Goal: Task Accomplishment & Management: Manage account settings

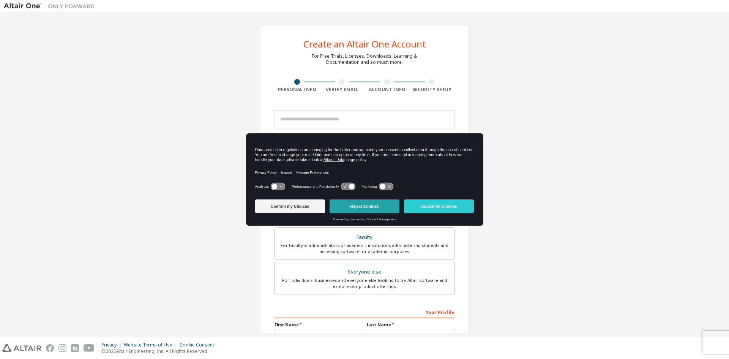
click at [376, 207] on button "Reject Cookies" at bounding box center [364, 206] width 70 height 14
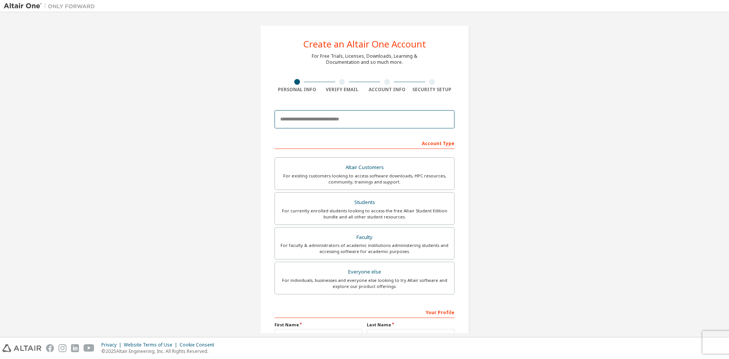
click at [358, 116] on input "email" at bounding box center [364, 119] width 180 height 18
type input "**********"
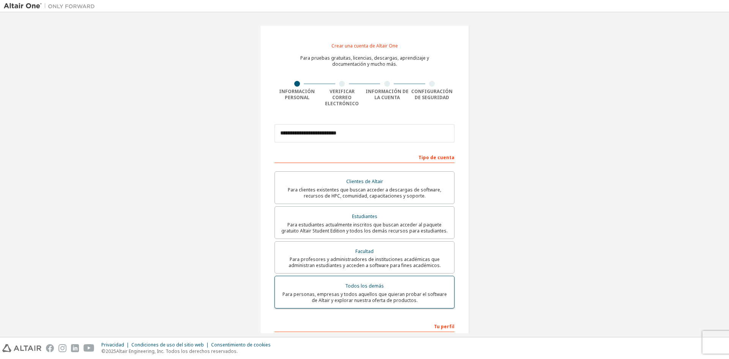
click at [418, 280] on div "Todos los demás" at bounding box center [364, 285] width 170 height 11
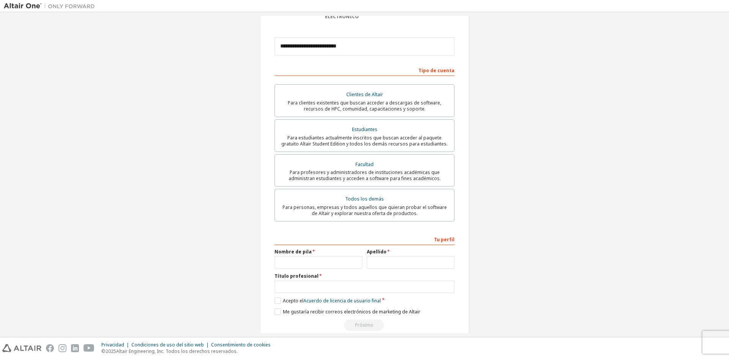
scroll to position [93, 0]
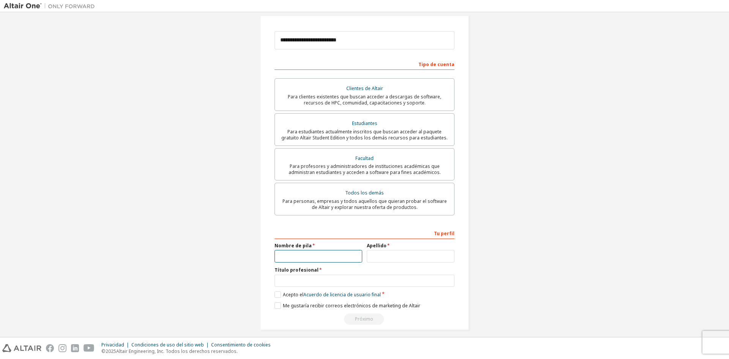
click at [279, 250] on input "text" at bounding box center [318, 256] width 88 height 13
type input "*****"
click at [391, 250] on input "text" at bounding box center [411, 256] width 88 height 13
type input "*********"
click at [322, 276] on input "text" at bounding box center [364, 280] width 180 height 13
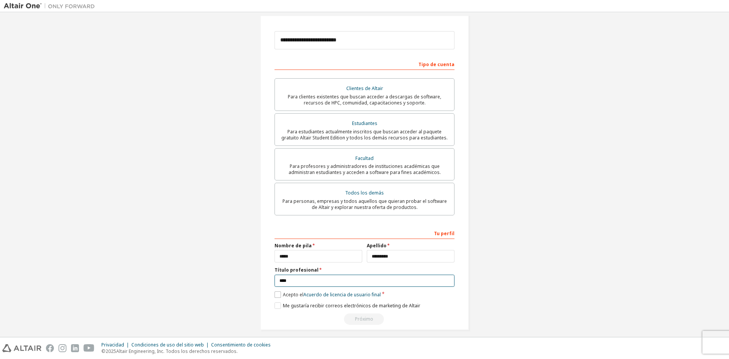
type input "****"
click at [276, 291] on label "Acepto el Acuerdo de licencia de usuario final" at bounding box center [327, 294] width 106 height 6
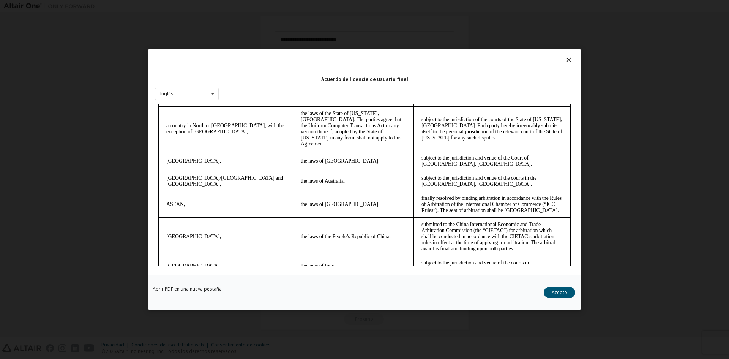
scroll to position [1941, 0]
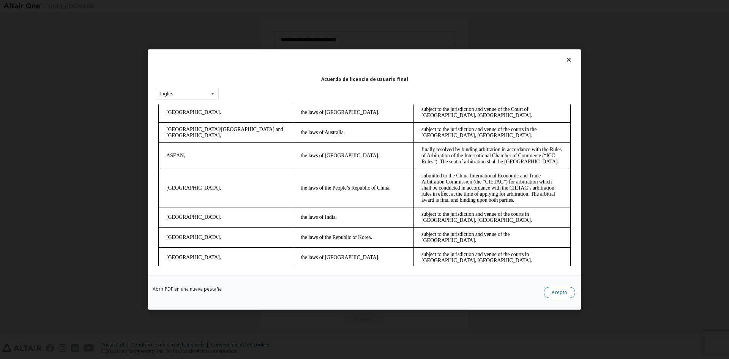
click at [556, 292] on font "Acepto" at bounding box center [559, 292] width 16 height 6
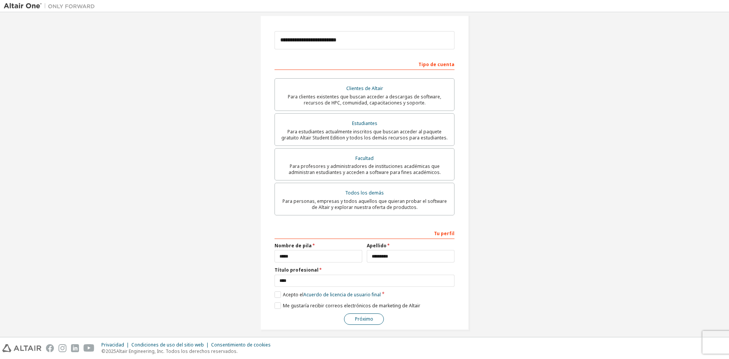
click at [375, 313] on button "Próximo" at bounding box center [364, 318] width 40 height 11
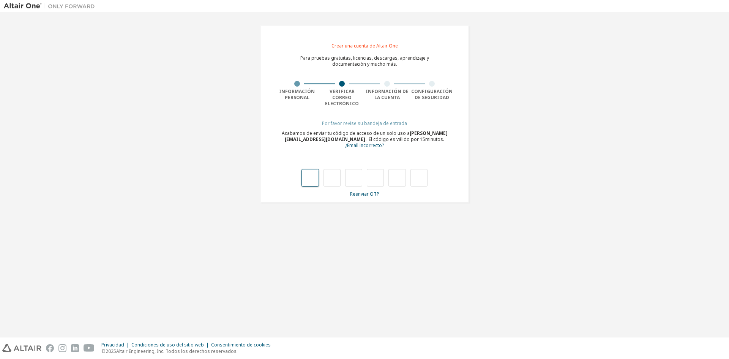
type input "*"
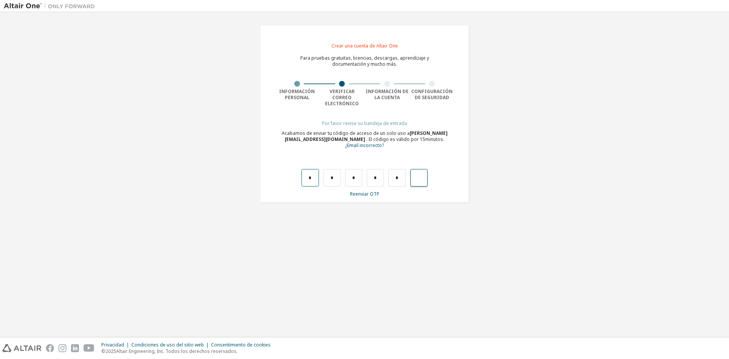
type input "*"
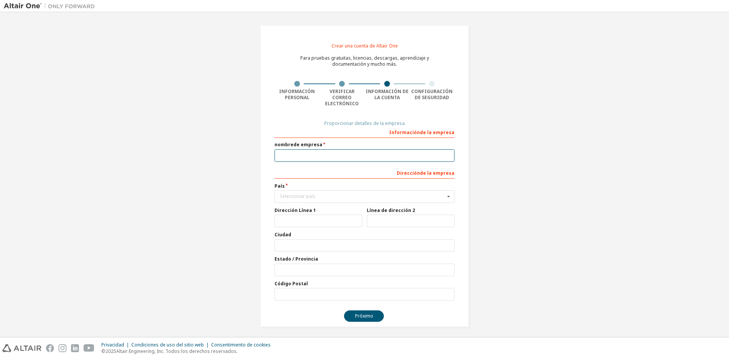
click at [321, 149] on input "text" at bounding box center [364, 155] width 180 height 13
type input "***"
click at [308, 191] on input "text" at bounding box center [364, 197] width 179 height 12
type input "***"
click at [289, 205] on font "[GEOGRAPHIC_DATA]" at bounding box center [303, 208] width 46 height 6
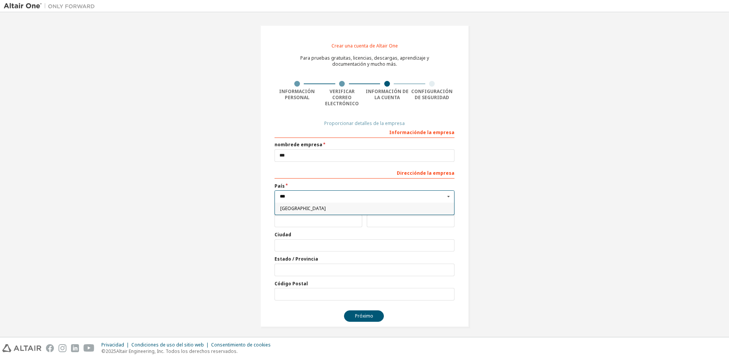
type input "***"
drag, startPoint x: 313, startPoint y: 190, endPoint x: 252, endPoint y: 190, distance: 61.1
click at [252, 190] on div "Crear una cuenta de Altair One Para pruebas gratuitas, licencias, descargas, ap…" at bounding box center [364, 176] width 227 height 320
click at [306, 191] on input "text" at bounding box center [364, 197] width 179 height 12
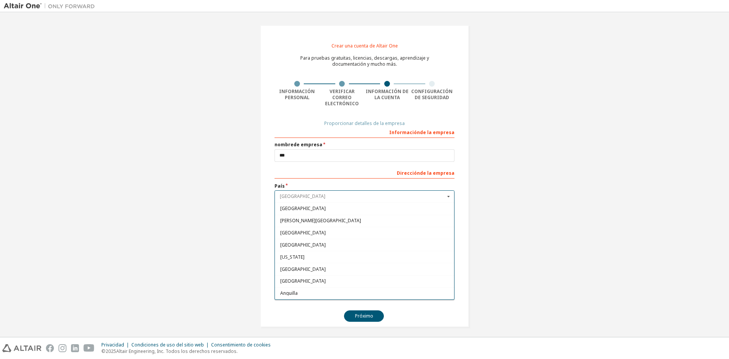
scroll to position [1583, 0]
click at [296, 287] on div "[GEOGRAPHIC_DATA]" at bounding box center [364, 293] width 179 height 12
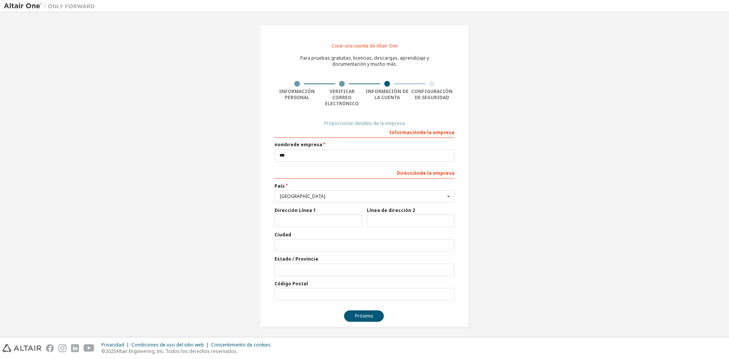
click at [578, 196] on div "Crear una cuenta de Altair One Para pruebas gratuitas, licencias, descargas, ap…" at bounding box center [364, 176] width 721 height 320
click at [463, 239] on div "Crear una cuenta de Altair One Para pruebas gratuitas, licencias, descargas, ap…" at bounding box center [364, 176] width 209 height 302
click at [303, 194] on div "[GEOGRAPHIC_DATA]" at bounding box center [362, 196] width 165 height 5
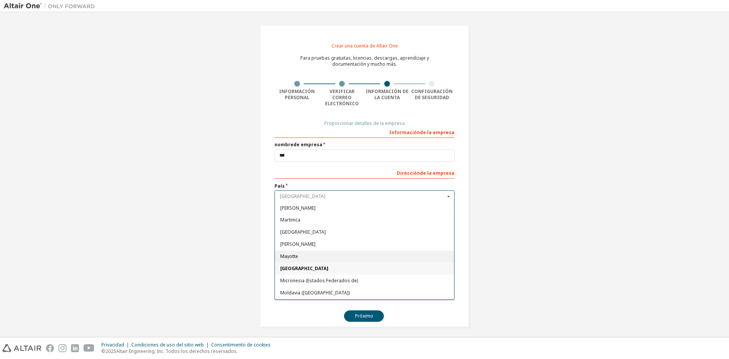
scroll to position [1633, 0]
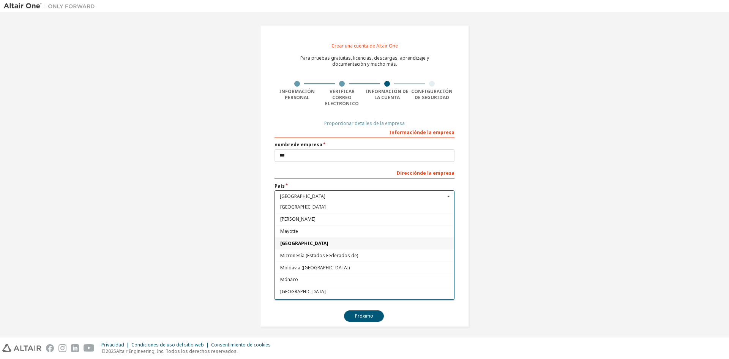
click at [286, 240] on font "[GEOGRAPHIC_DATA]" at bounding box center [304, 243] width 48 height 6
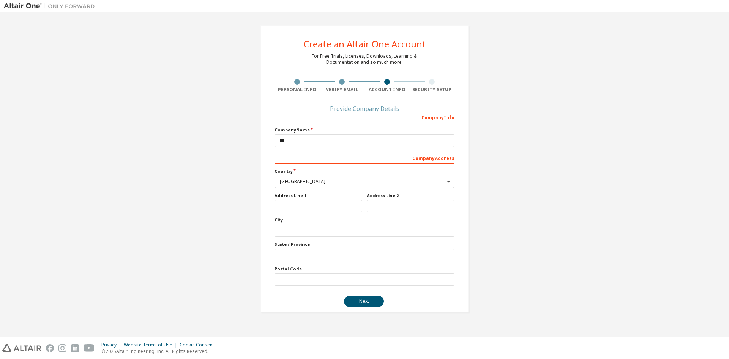
click at [548, 266] on div "Create an Altair One Account For Free Trials, Licenses, Downloads, Learning & D…" at bounding box center [364, 168] width 721 height 305
click at [312, 180] on div "[GEOGRAPHIC_DATA]" at bounding box center [362, 181] width 165 height 5
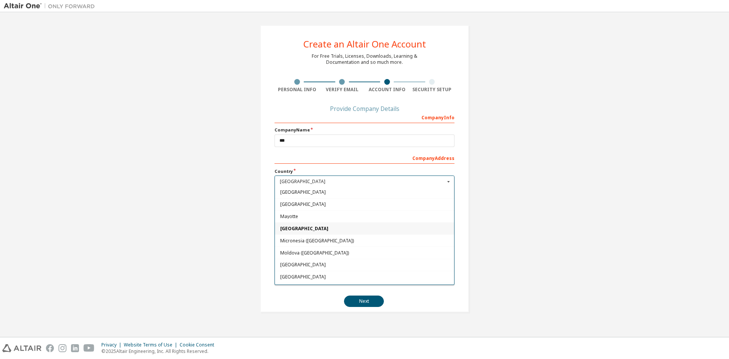
click at [285, 227] on span "[GEOGRAPHIC_DATA]" at bounding box center [364, 228] width 169 height 5
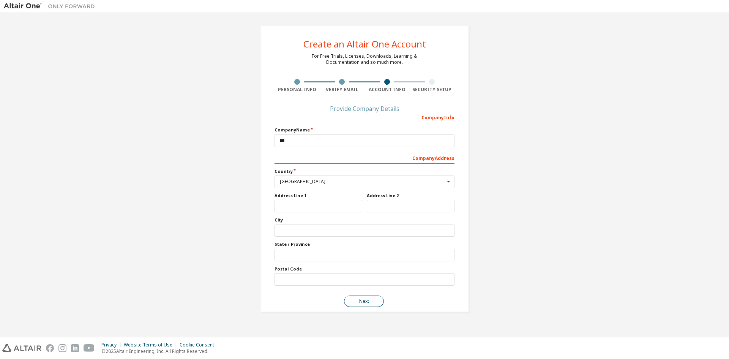
click at [365, 303] on button "Next" at bounding box center [364, 300] width 40 height 11
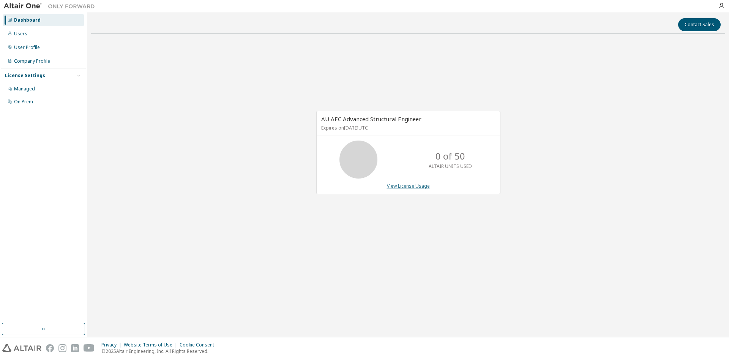
click at [408, 185] on link "View License Usage" at bounding box center [408, 186] width 43 height 6
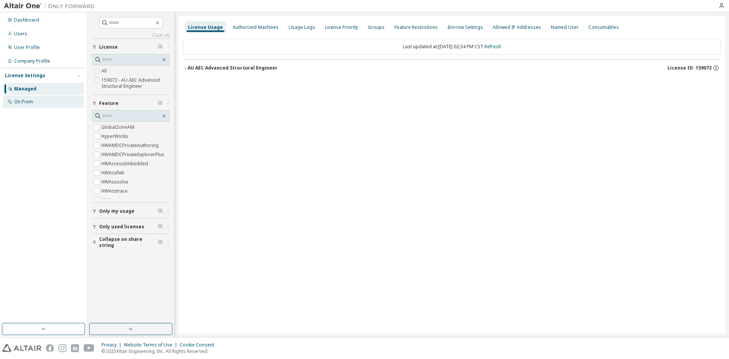
click at [22, 101] on div "On Prem" at bounding box center [23, 102] width 19 height 6
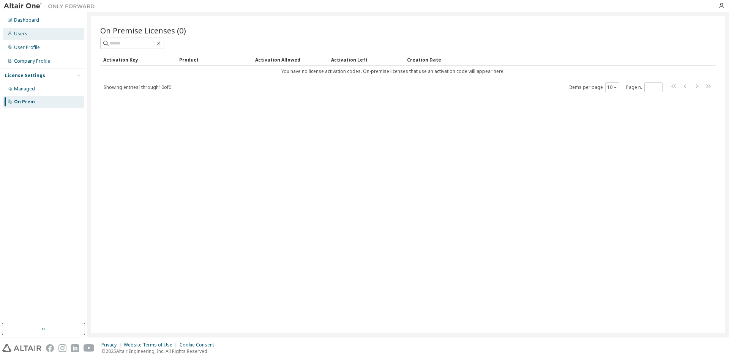
click at [24, 32] on div "Users" at bounding box center [20, 34] width 13 height 6
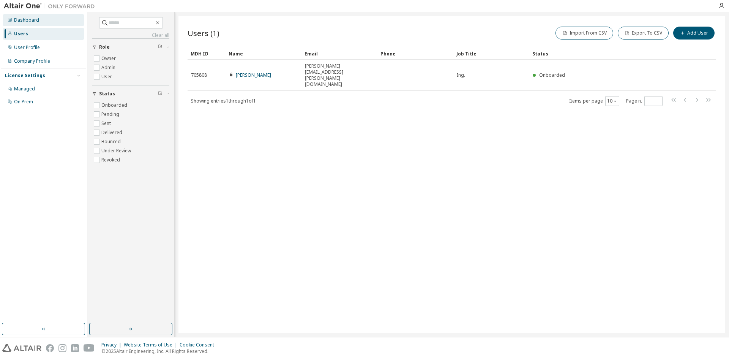
click at [33, 21] on div "Dashboard" at bounding box center [26, 20] width 25 height 6
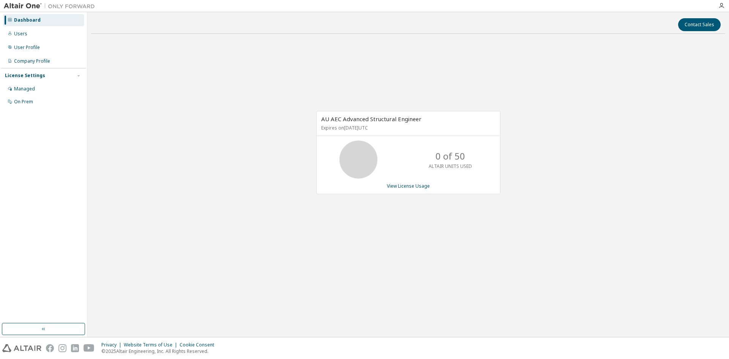
click at [22, 346] on img at bounding box center [21, 348] width 39 height 8
